Goal: Task Accomplishment & Management: Use online tool/utility

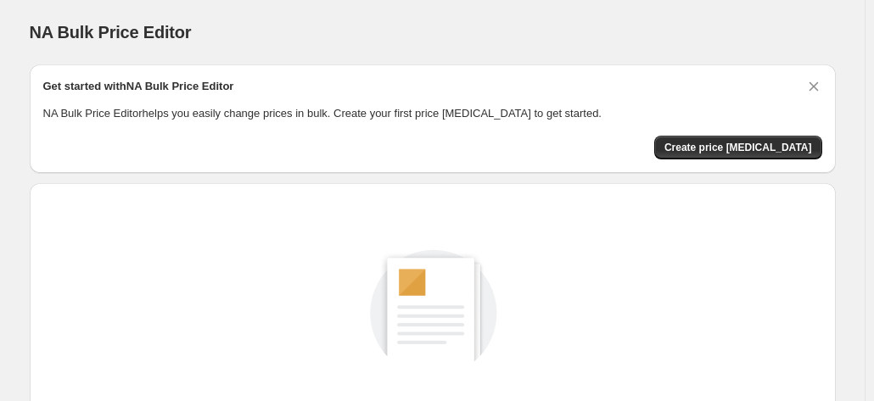
scroll to position [233, 0]
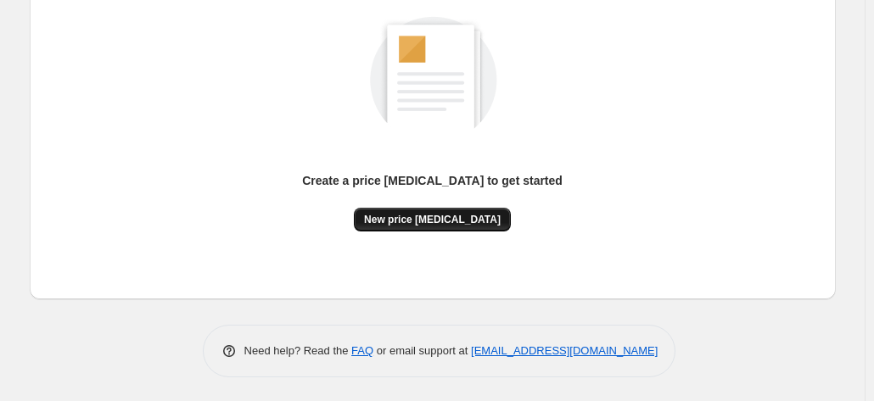
click at [480, 215] on span "New price [MEDICAL_DATA]" at bounding box center [432, 220] width 137 height 14
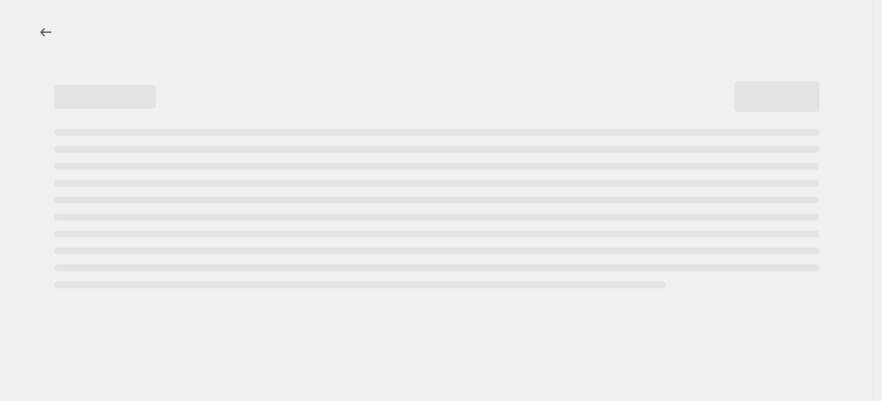
select select "percentage"
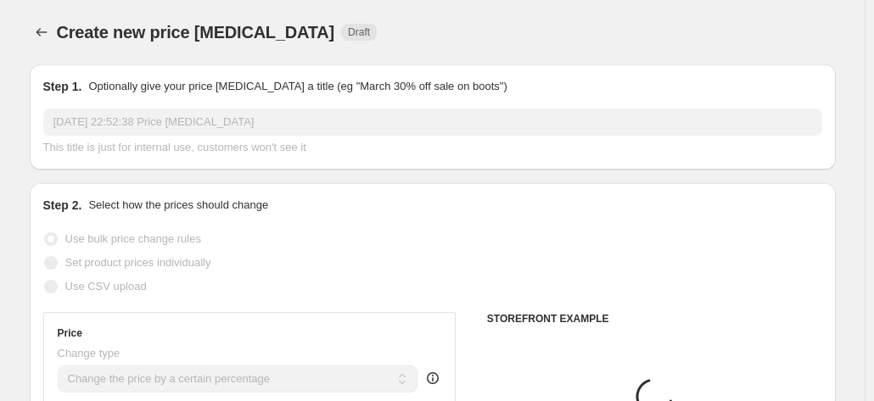
scroll to position [170, 0]
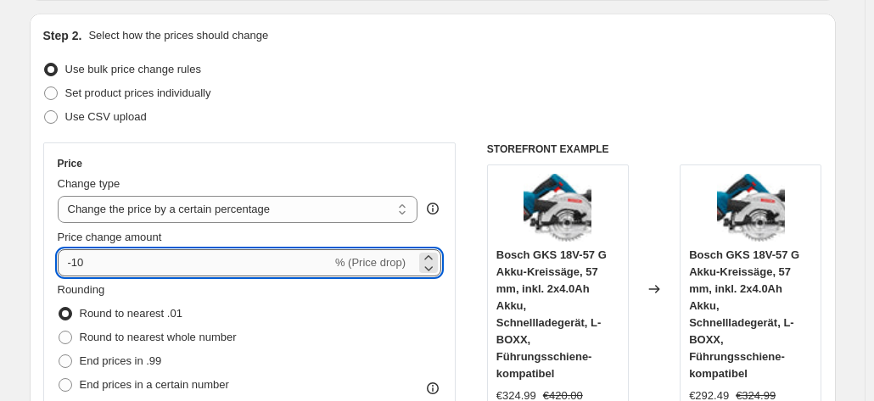
click at [237, 264] on input "-10" at bounding box center [195, 262] width 274 height 27
type input "-1"
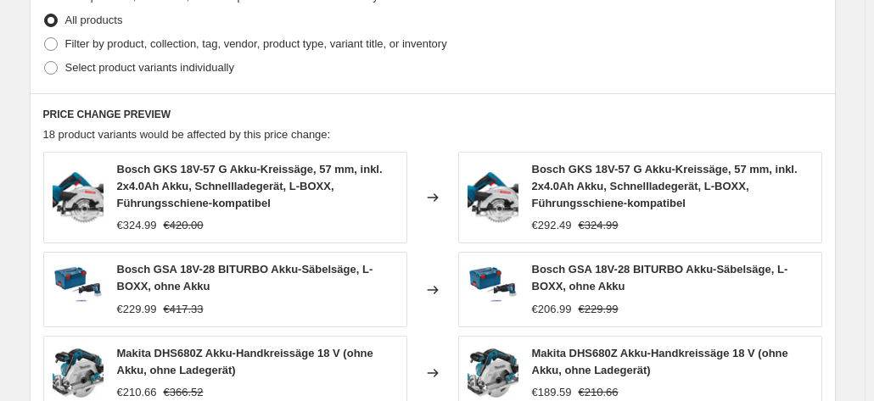
scroll to position [1334, 0]
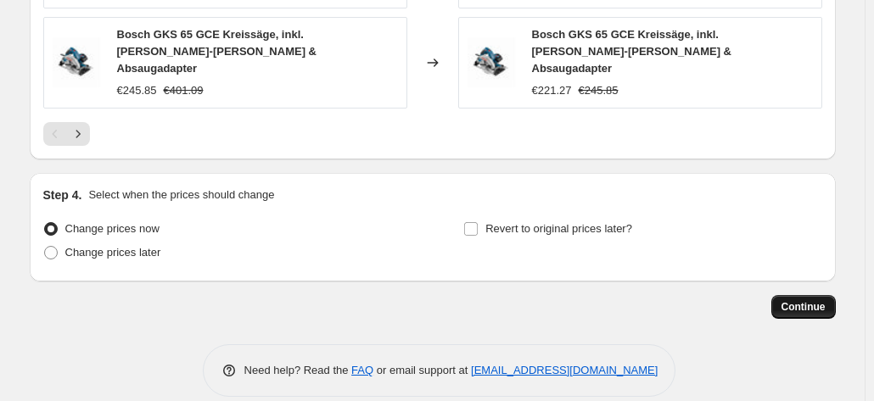
type input "-35"
click at [804, 300] on span "Continue" at bounding box center [803, 307] width 44 height 14
click at [799, 295] on button "Continue" at bounding box center [803, 307] width 64 height 24
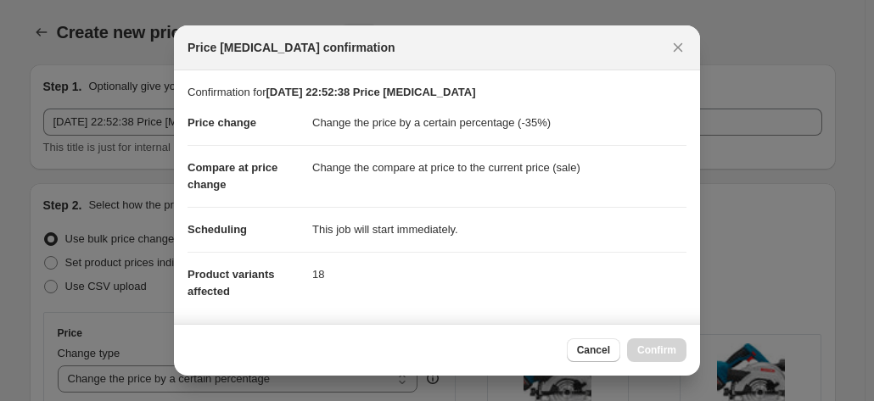
scroll to position [310, 0]
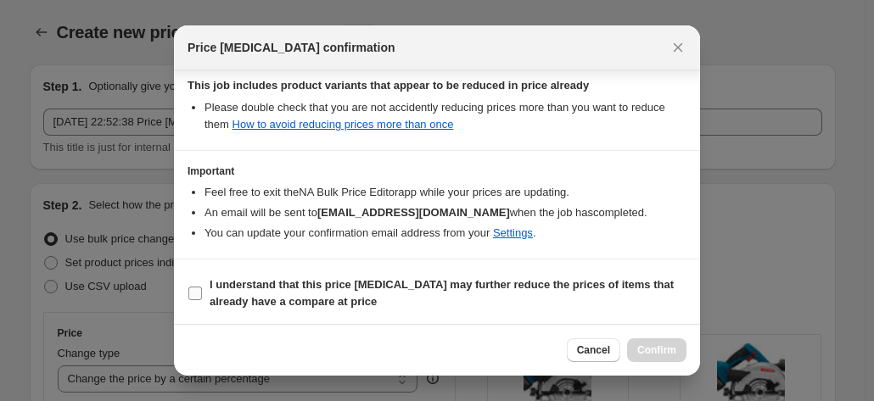
click at [594, 291] on span "I understand that this price change job may further reduce the prices of items …" at bounding box center [448, 294] width 477 height 34
click at [202, 291] on input "I understand that this price change job may further reduce the prices of items …" at bounding box center [195, 294] width 14 height 14
checkbox input "true"
click at [653, 345] on span "Confirm" at bounding box center [656, 351] width 39 height 14
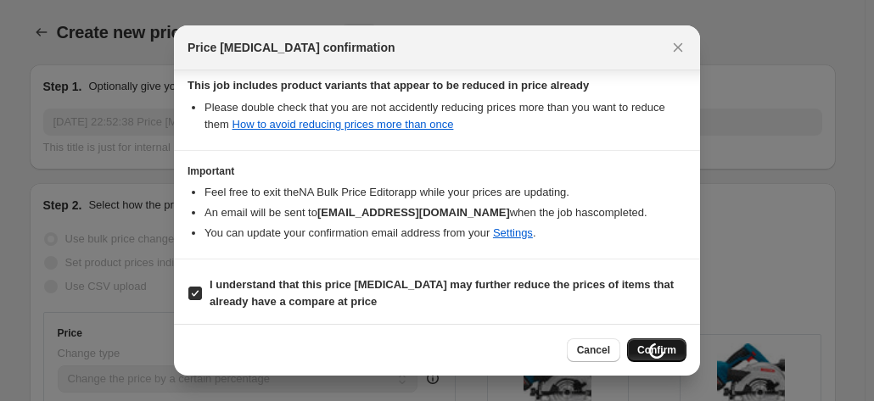
click at [653, 345] on div "Cancel Loading Confirm" at bounding box center [627, 350] width 120 height 24
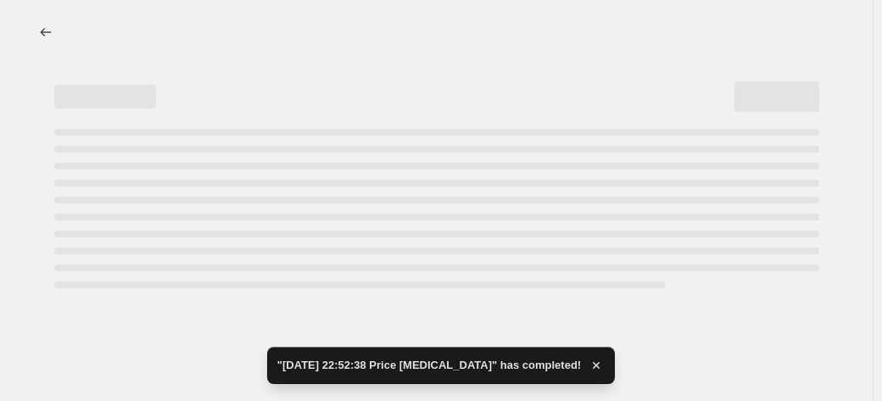
select select "percentage"
